Goal: Information Seeking & Learning: Learn about a topic

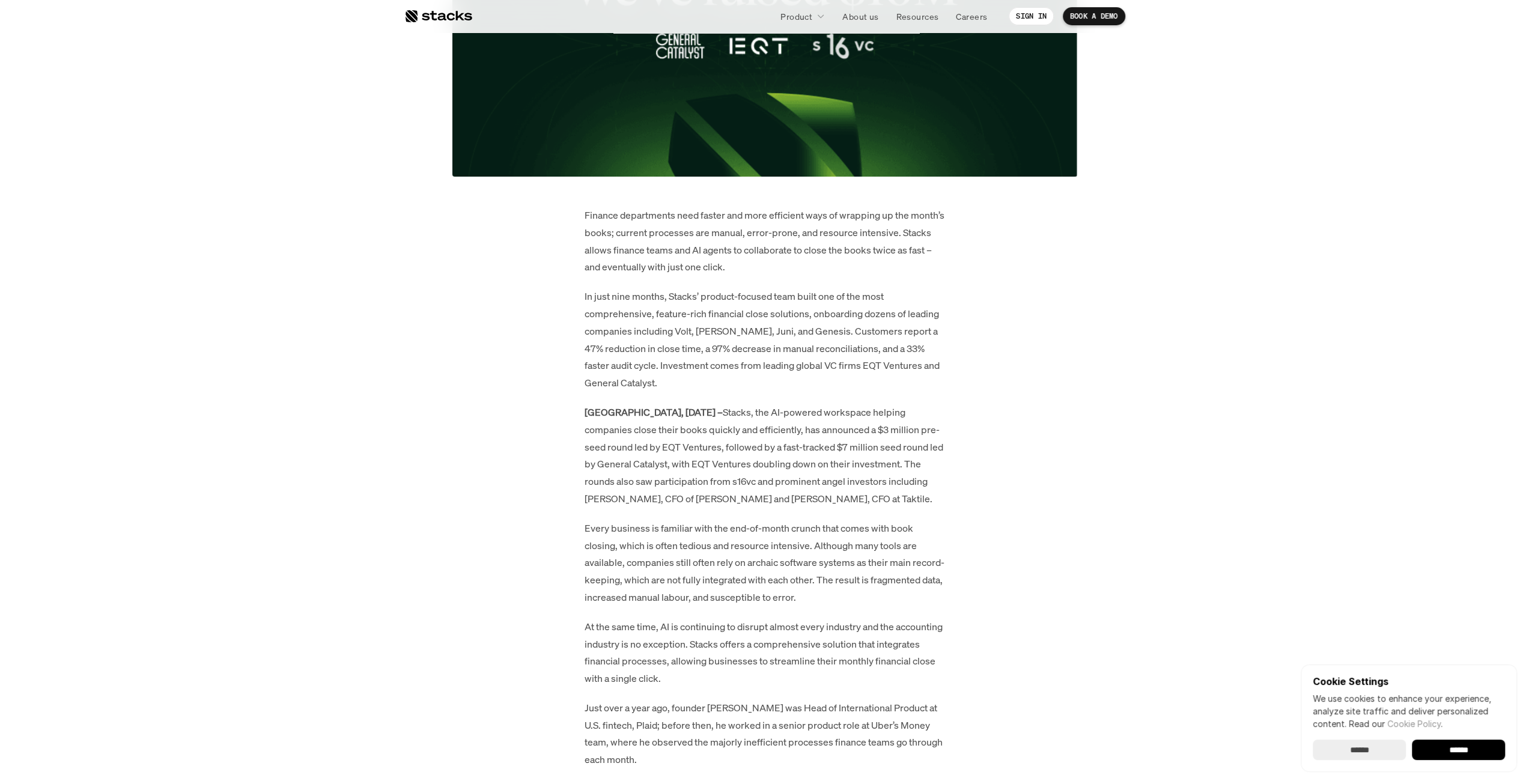
scroll to position [480, 0]
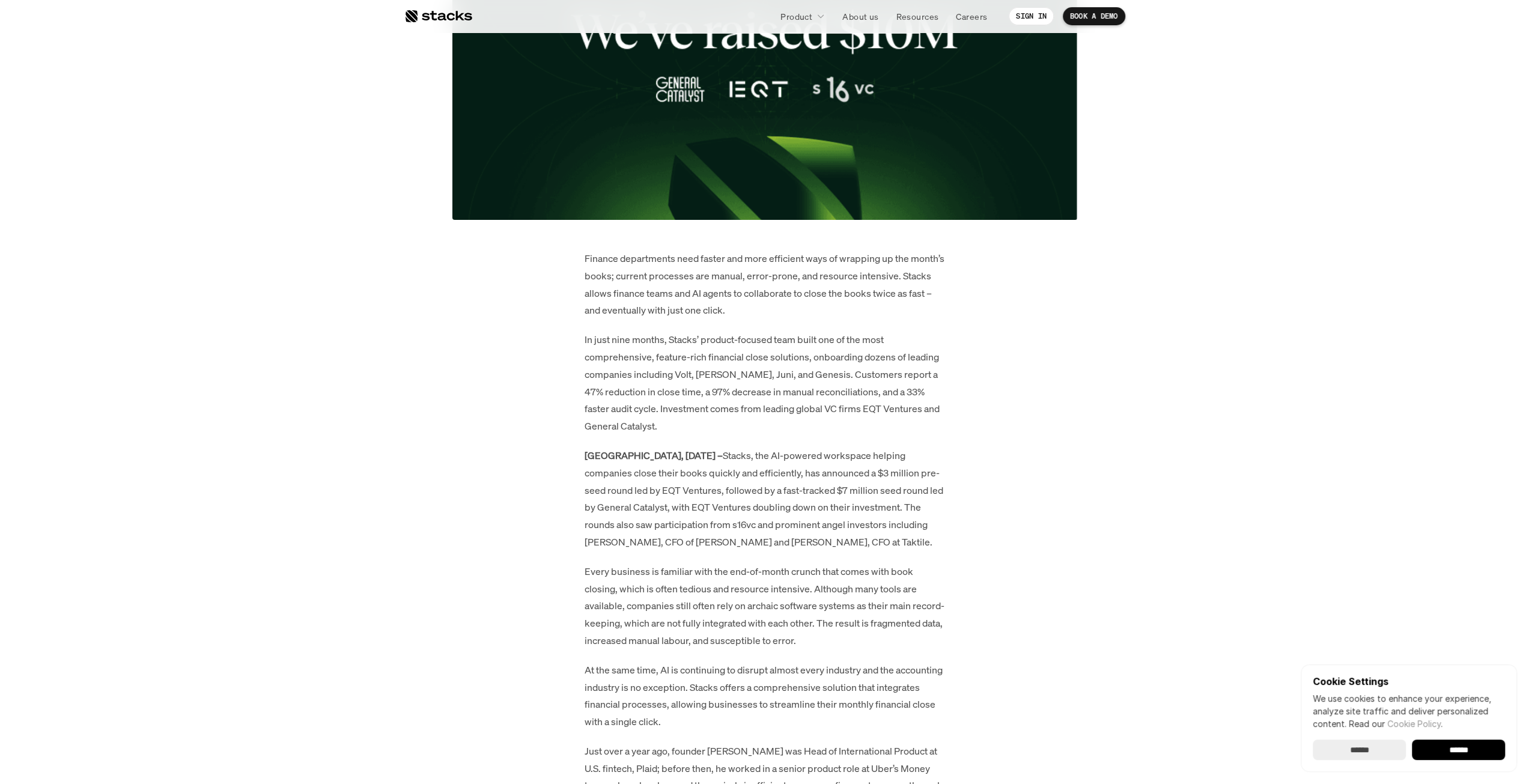
click at [762, 383] on p "In just nine months, Stacks’ product-focused team built one of the most compreh…" at bounding box center [764, 383] width 360 height 104
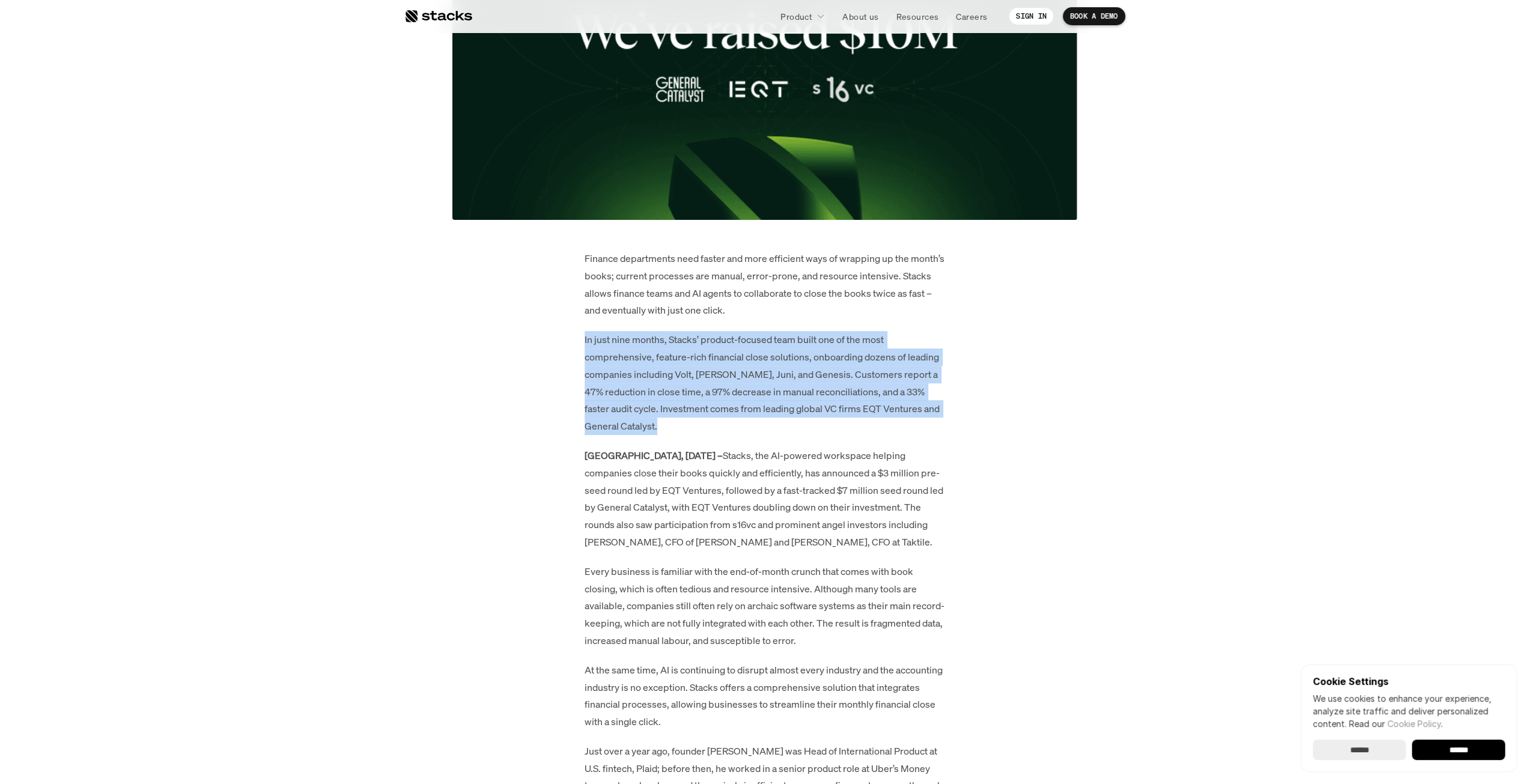
click at [762, 383] on p "In just nine months, Stacks’ product-focused team built one of the most compreh…" at bounding box center [764, 383] width 360 height 104
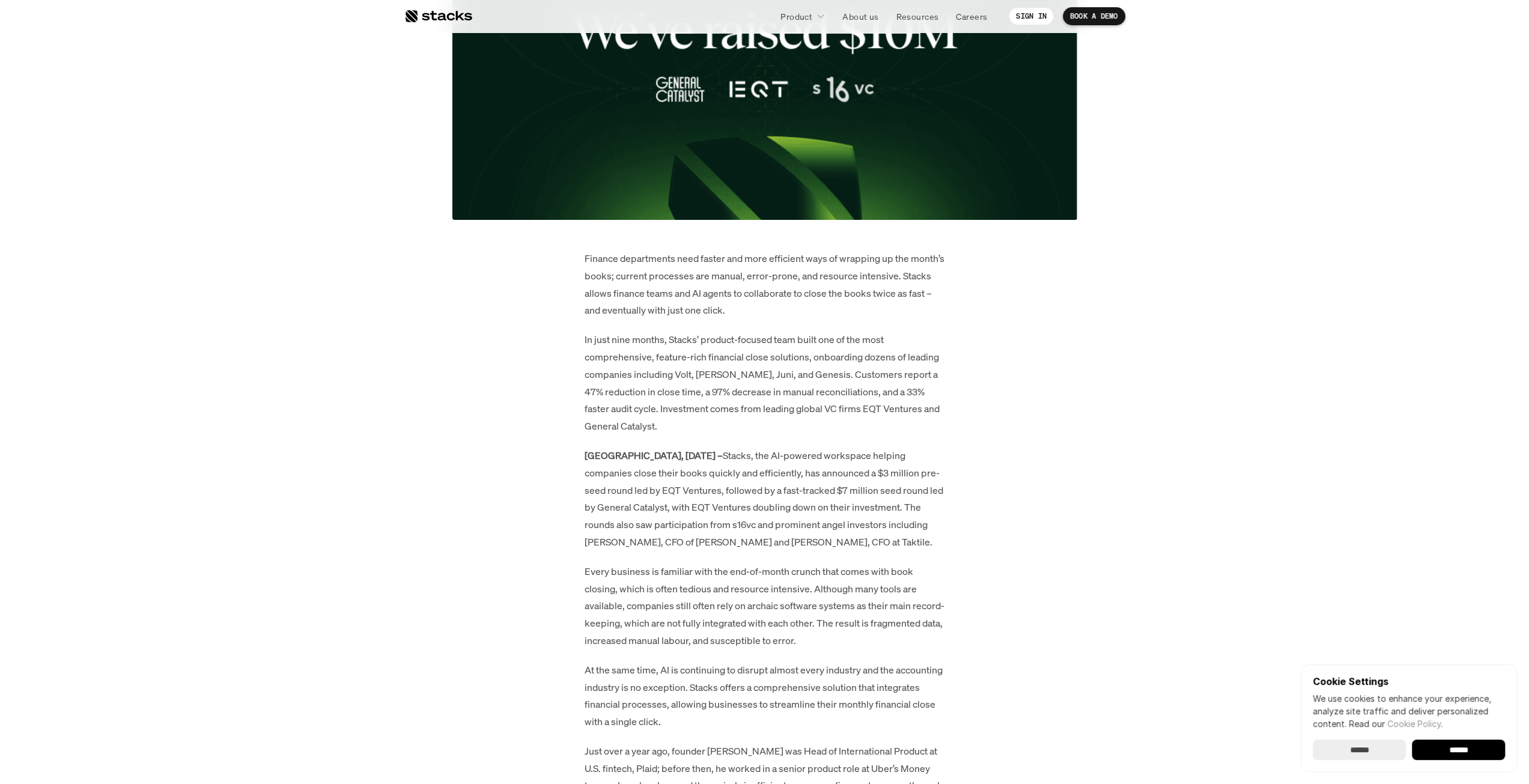
click at [654, 374] on p "In just nine months, Stacks’ product-focused team built one of the most compreh…" at bounding box center [764, 383] width 360 height 104
drag, startPoint x: 678, startPoint y: 372, endPoint x: 793, endPoint y: 376, distance: 115.1
click at [793, 376] on p "In just nine months, Stacks’ product-focused team built one of the most compreh…" at bounding box center [764, 383] width 360 height 104
copy p "Volt, Cleo, Juni, and Genesis"
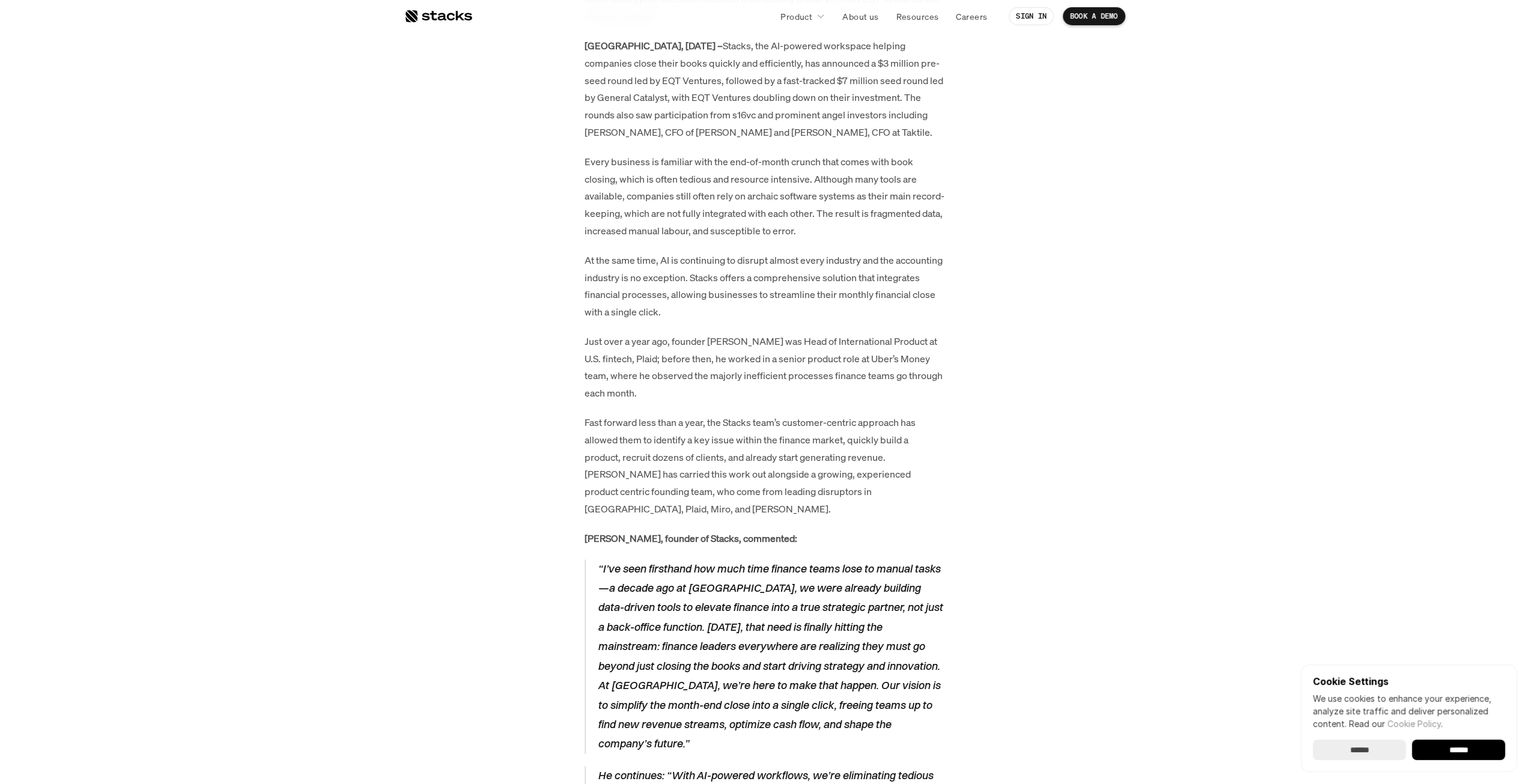
scroll to position [1021, 0]
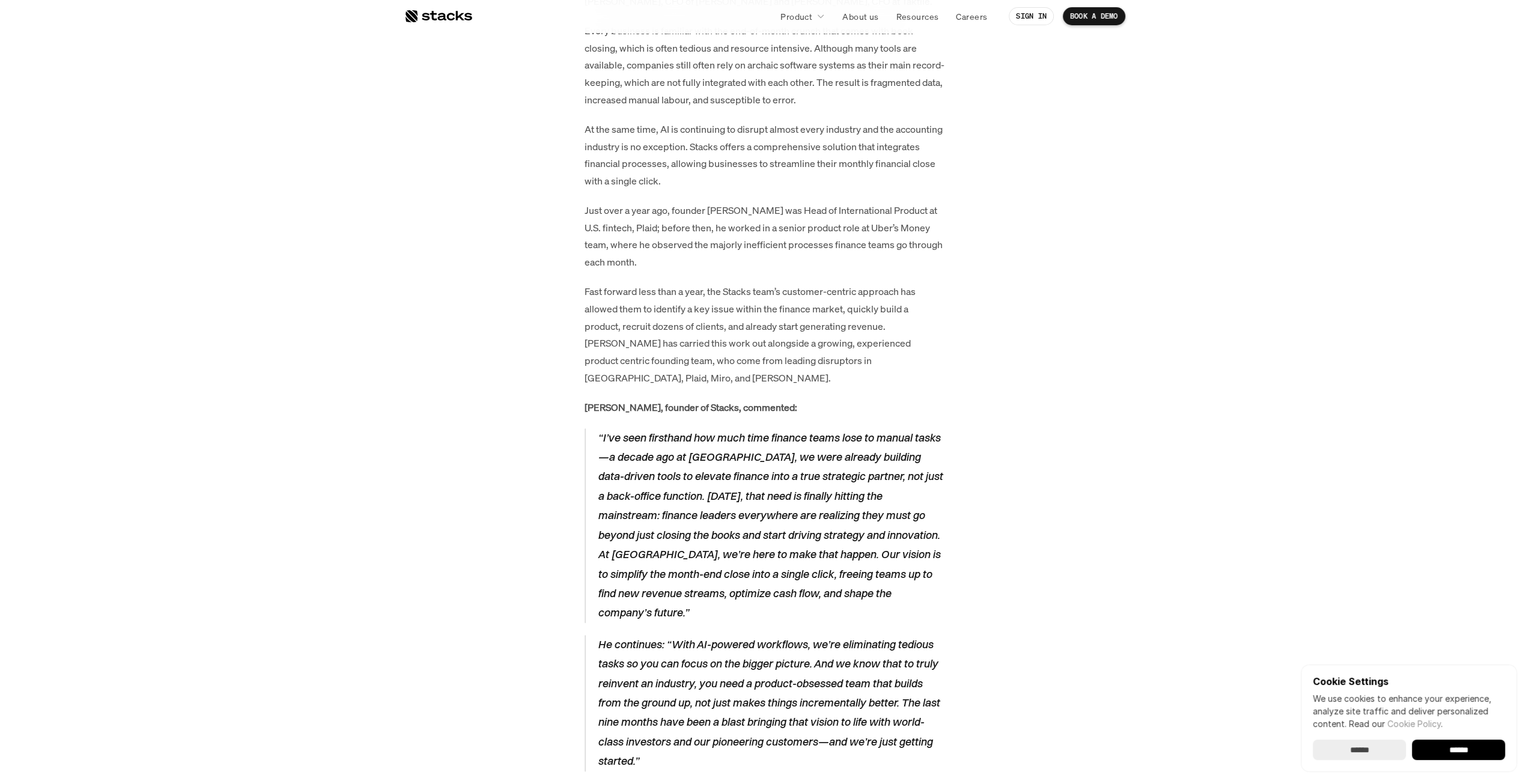
click at [647, 444] on p "“I’ve seen firsthand how much time finance teams lose to manual tasks—a decade …" at bounding box center [771, 526] width 347 height 195
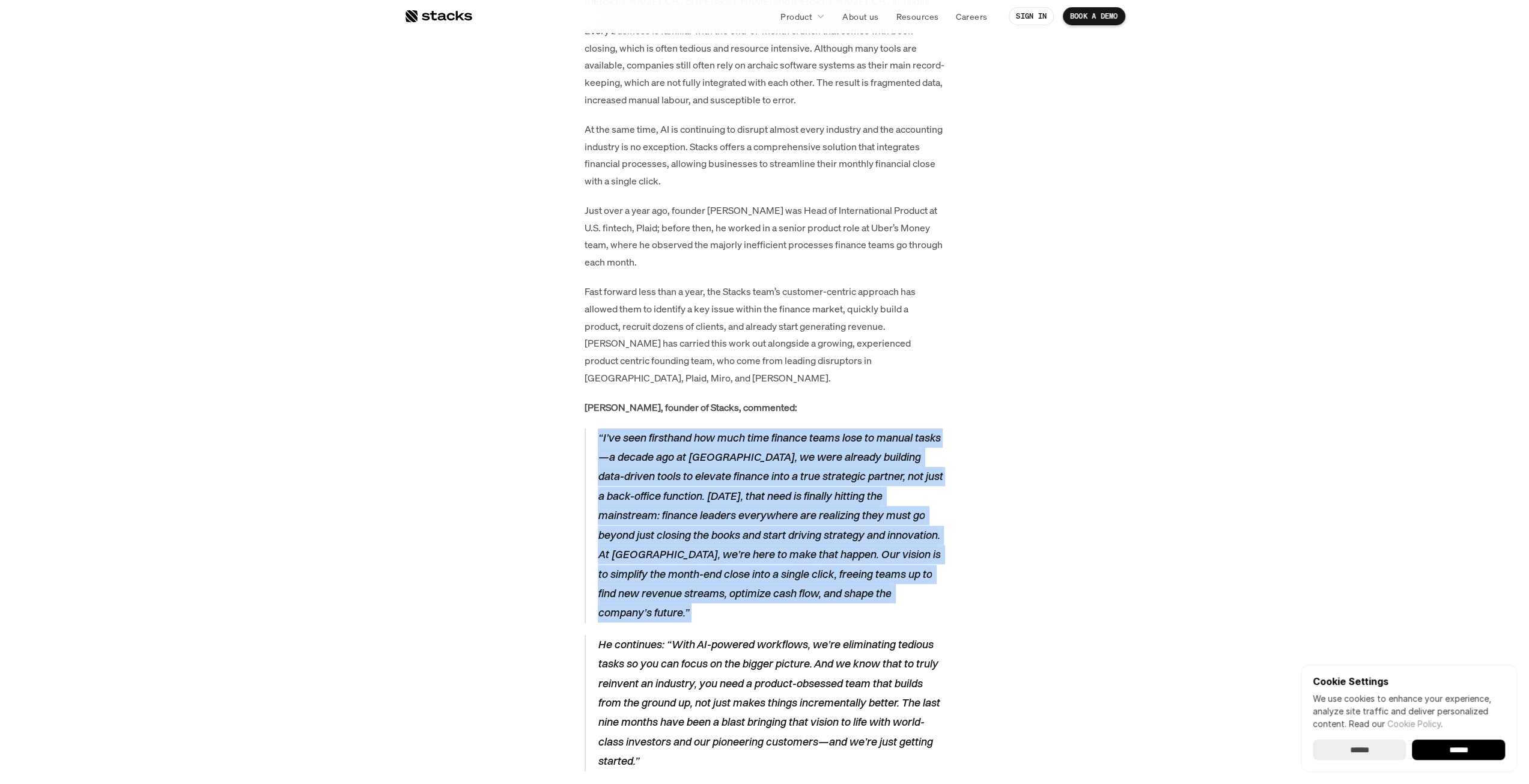
click at [647, 444] on p "“I’ve seen firsthand how much time finance teams lose to manual tasks—a decade …" at bounding box center [771, 526] width 347 height 195
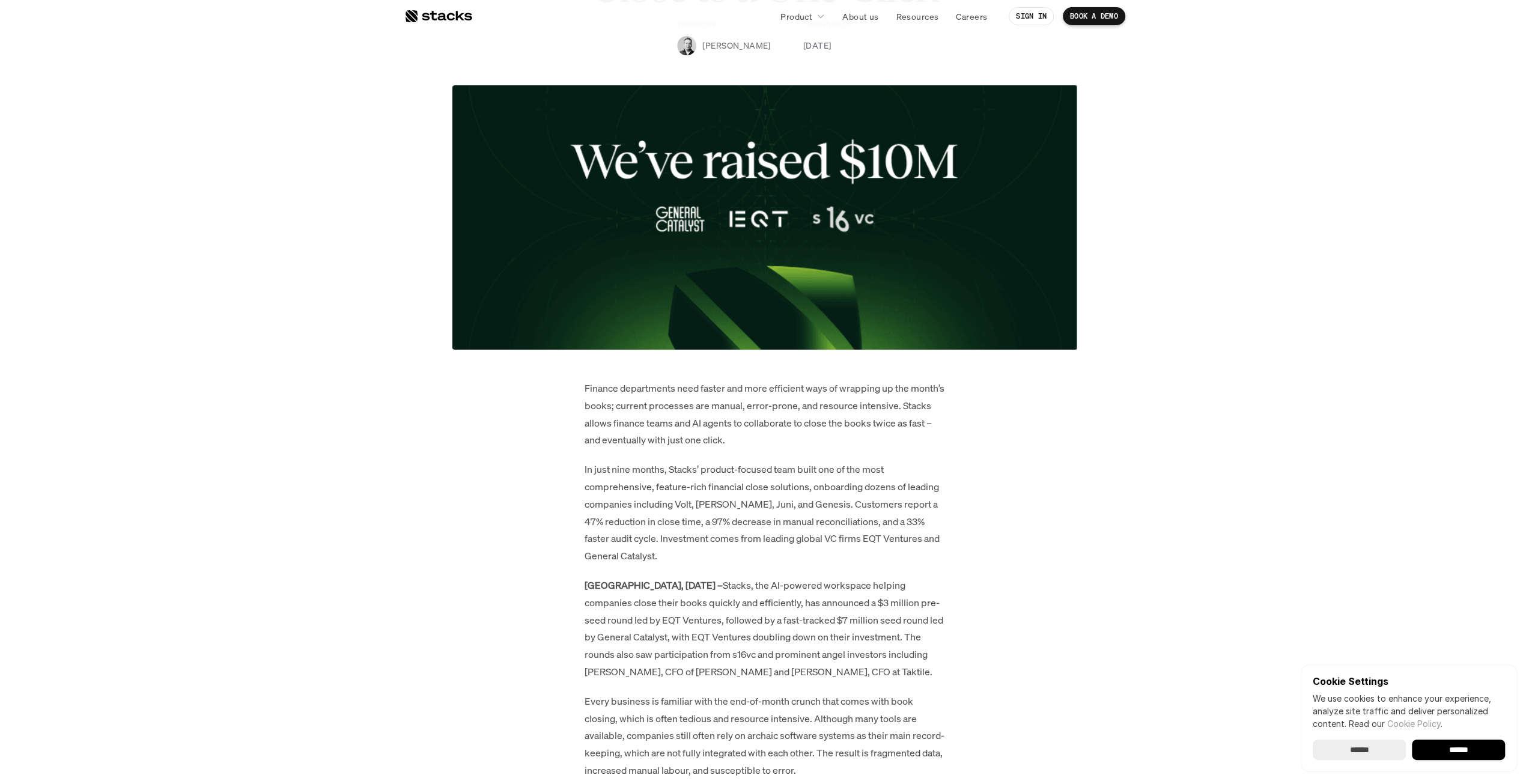
scroll to position [420, 0]
